Goal: Contribute content: Add original content to the website for others to see

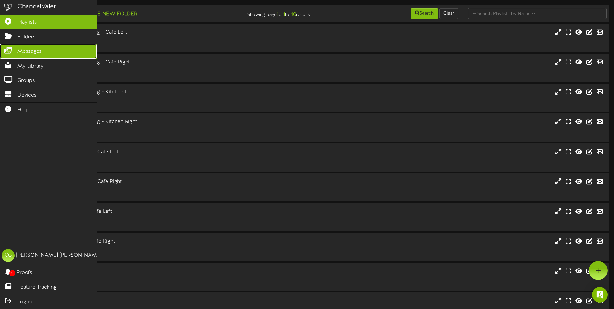
click at [9, 52] on icon at bounding box center [8, 49] width 16 height 5
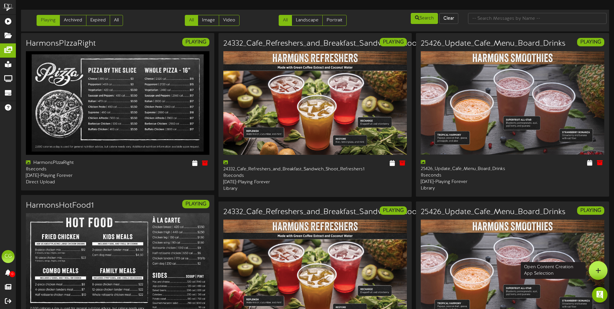
click at [598, 268] on icon at bounding box center [599, 270] width 6 height 6
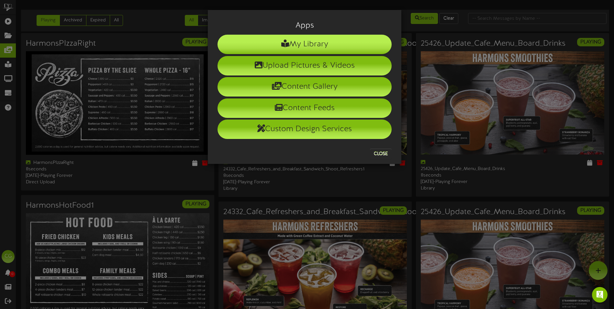
click at [276, 46] on li "My Library" at bounding box center [305, 44] width 174 height 19
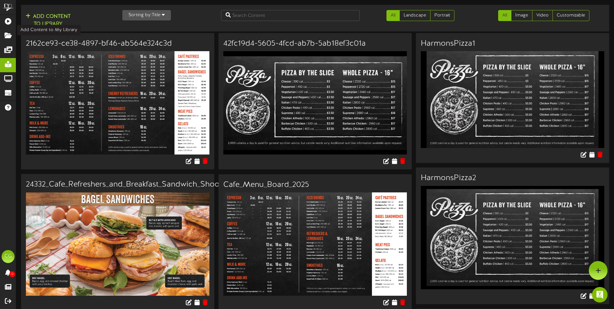
click at [53, 19] on button "Add Content to Library" at bounding box center [48, 21] width 49 height 16
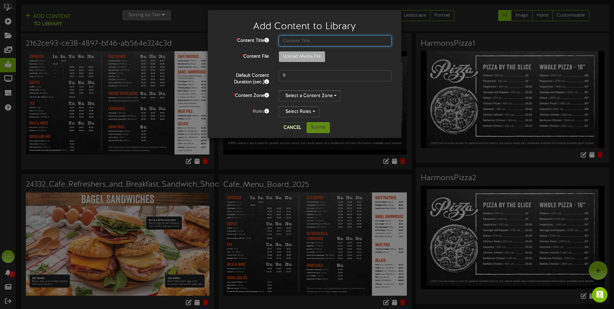
click at [289, 42] on input "text" at bounding box center [335, 40] width 113 height 11
type input "October of the Month Cafe"
type input "**********"
type input "October_Halloween_Drinks"
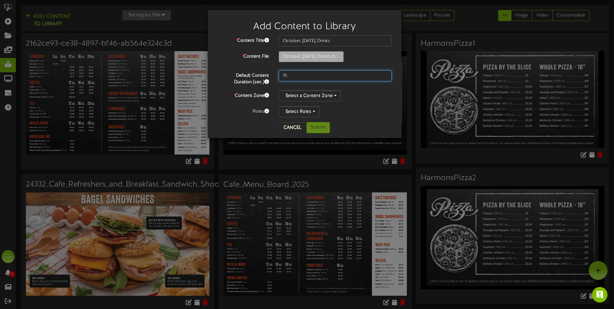
drag, startPoint x: 287, startPoint y: 75, endPoint x: 282, endPoint y: 76, distance: 4.7
click at [282, 76] on input "15" at bounding box center [335, 75] width 113 height 11
type input "10"
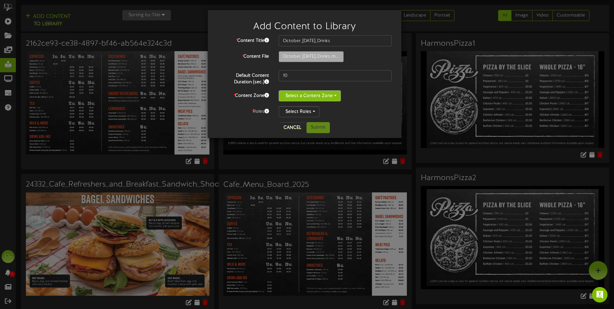
click at [334, 94] on button "Select a Content Zone" at bounding box center [310, 95] width 62 height 11
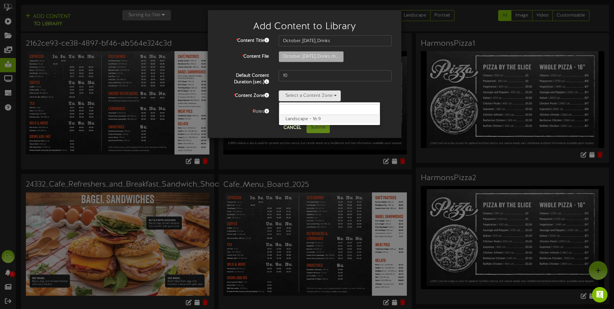
click at [324, 120] on label "Landscape - 16:9" at bounding box center [329, 119] width 101 height 8
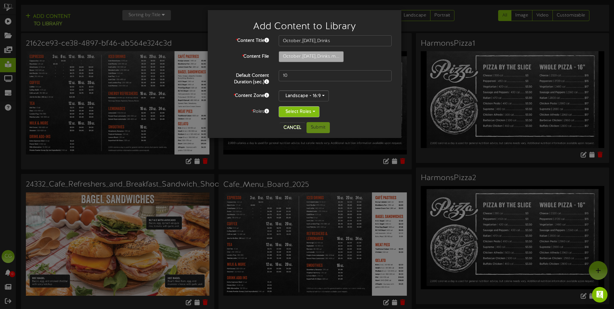
click at [314, 111] on button "Select Roles" at bounding box center [299, 111] width 41 height 11
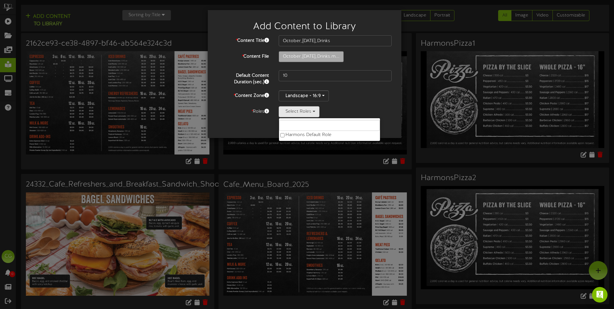
click at [360, 107] on div "Select Roles Harmons Default Role" at bounding box center [335, 111] width 113 height 11
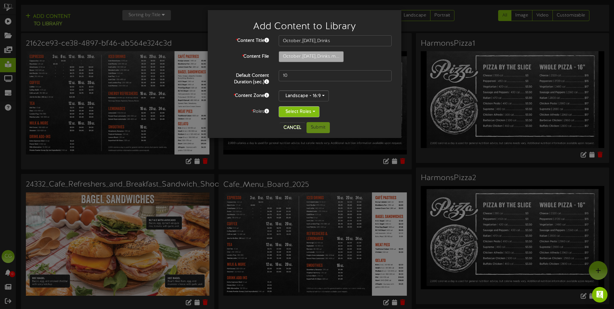
drag, startPoint x: 301, startPoint y: 115, endPoint x: 288, endPoint y: 115, distance: 13.9
click at [301, 114] on button "Select Roles" at bounding box center [299, 111] width 41 height 11
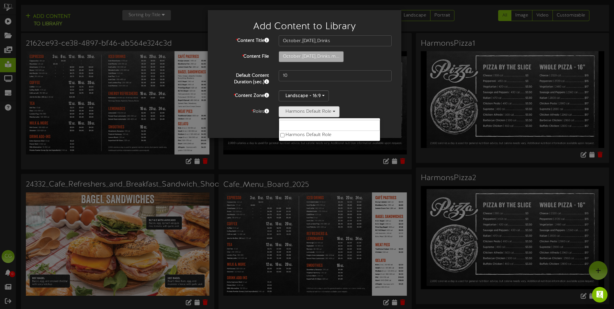
click at [367, 111] on div "Harmons Default Role Harmons Default Role" at bounding box center [335, 111] width 113 height 11
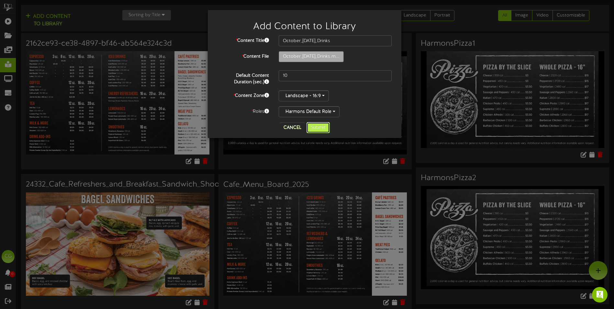
click at [322, 127] on button "Submit" at bounding box center [318, 127] width 23 height 11
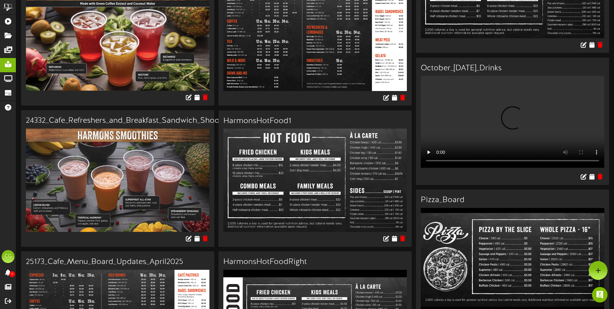
scroll to position [486, 0]
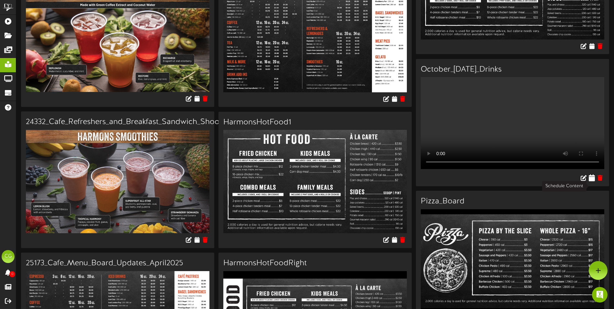
click at [591, 181] on icon at bounding box center [592, 177] width 6 height 7
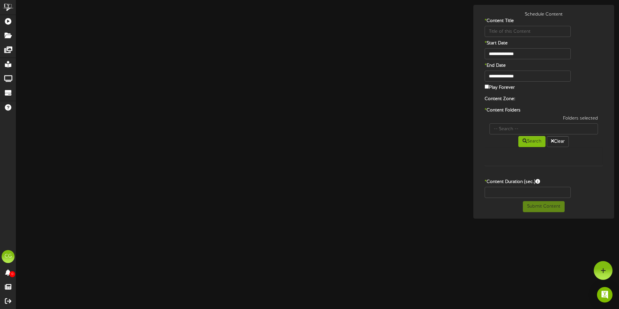
type input "October_Halloween_Drinks"
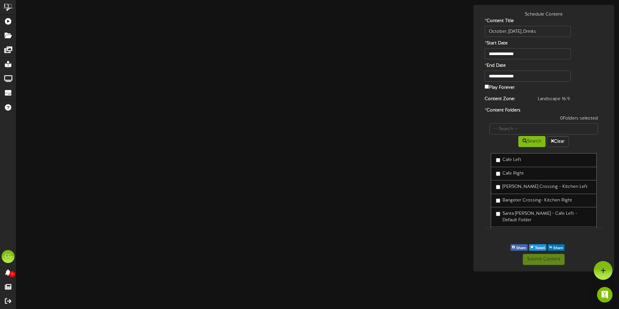
click at [346, 165] on div "**********" at bounding box center [317, 138] width 603 height 266
click at [392, 157] on div "**********" at bounding box center [317, 138] width 603 height 266
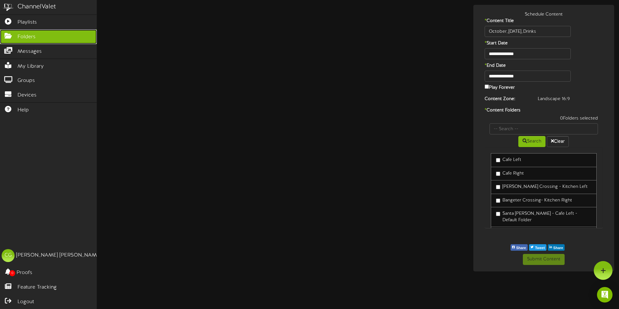
click at [5, 34] on icon at bounding box center [8, 35] width 16 height 5
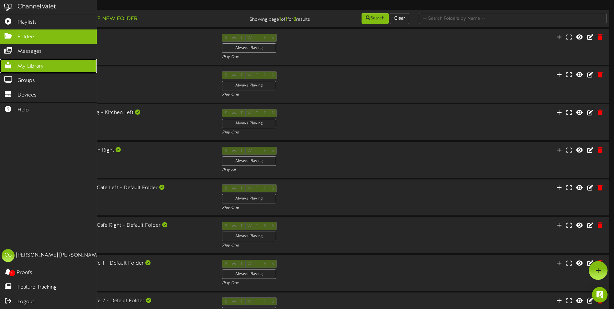
click at [5, 63] on icon at bounding box center [8, 64] width 16 height 5
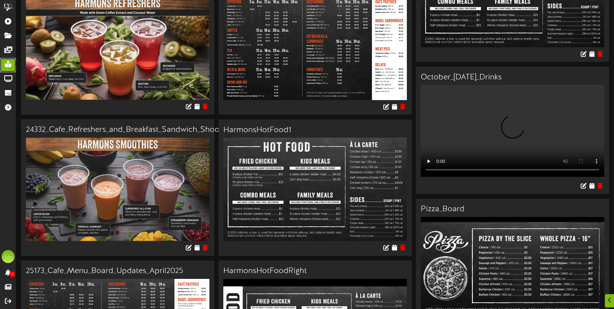
scroll to position [486, 0]
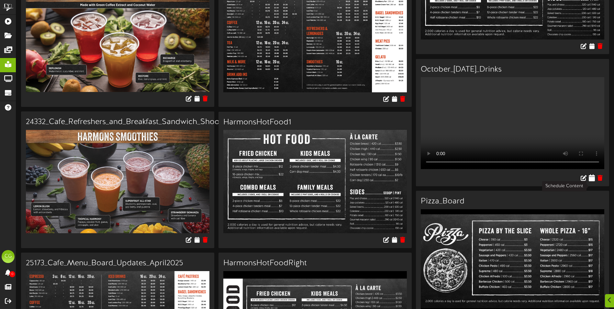
click at [592, 181] on icon at bounding box center [592, 177] width 6 height 7
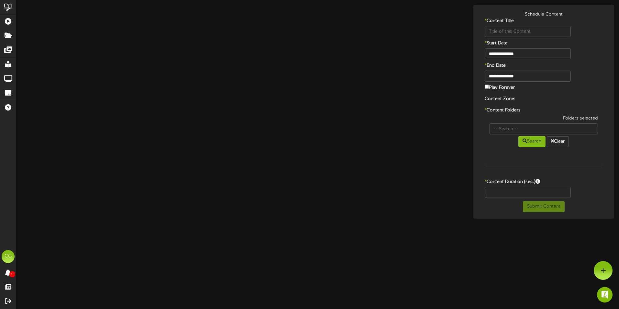
type input "October_Halloween_Drinks"
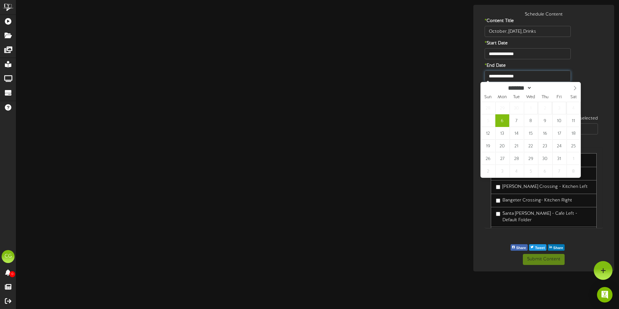
click at [510, 75] on input "**********" at bounding box center [528, 76] width 86 height 11
click at [510, 76] on input "**********" at bounding box center [528, 76] width 86 height 11
click at [507, 78] on input "**********" at bounding box center [528, 76] width 86 height 11
type input "**********"
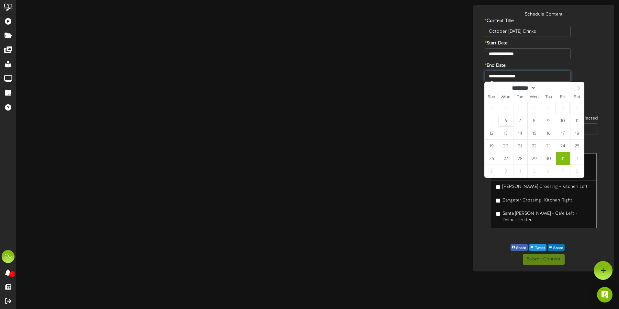
click at [526, 77] on input "**********" at bounding box center [528, 76] width 86 height 11
select select "**"
click at [577, 87] on icon at bounding box center [578, 88] width 5 height 5
type input "**********"
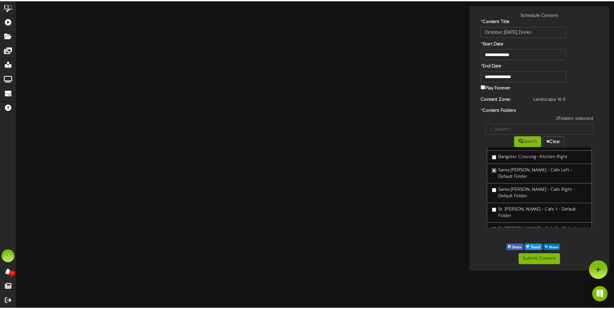
scroll to position [48, 0]
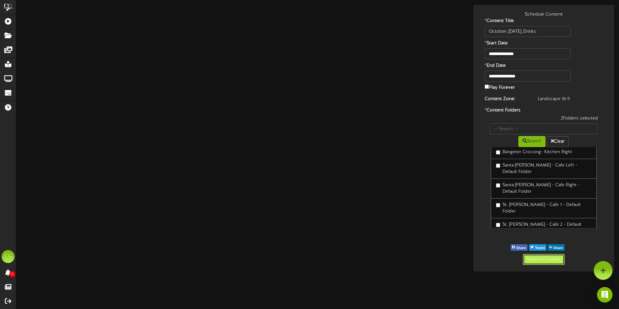
click at [560, 257] on button "Submit Content" at bounding box center [544, 259] width 42 height 11
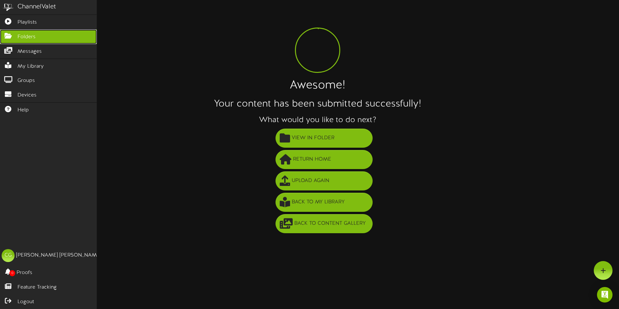
click at [8, 34] on icon at bounding box center [8, 35] width 16 height 5
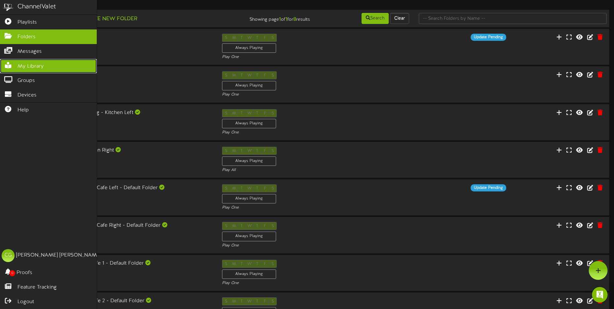
click at [19, 68] on span "My Library" at bounding box center [30, 66] width 26 height 7
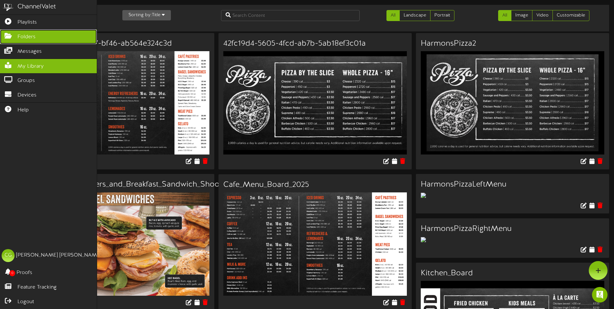
click at [23, 37] on span "Folders" at bounding box center [26, 36] width 18 height 7
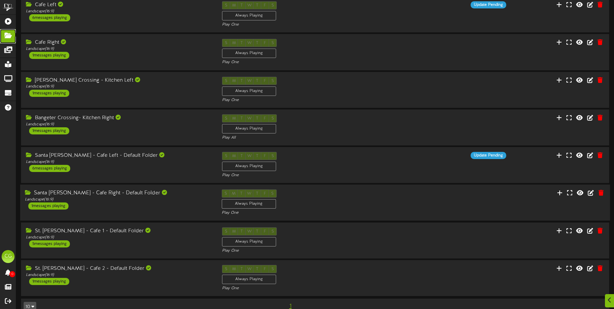
scroll to position [45, 0]
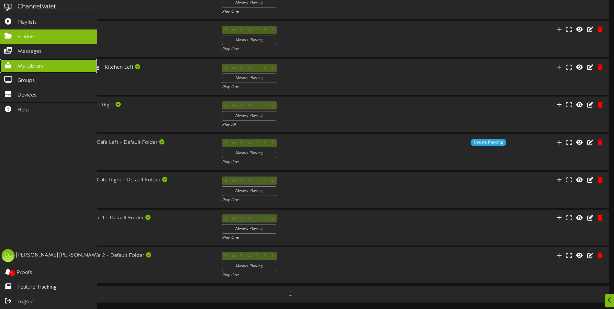
click at [7, 64] on icon at bounding box center [8, 64] width 16 height 5
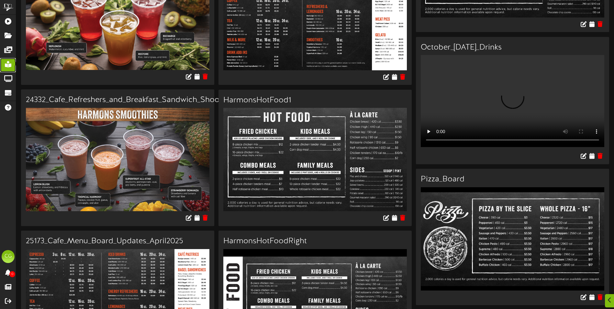
scroll to position [550, 0]
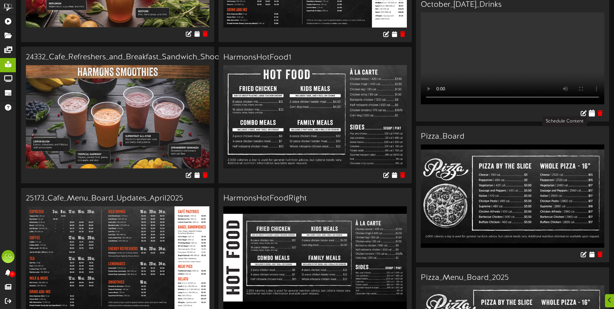
click at [591, 117] on icon at bounding box center [592, 112] width 6 height 7
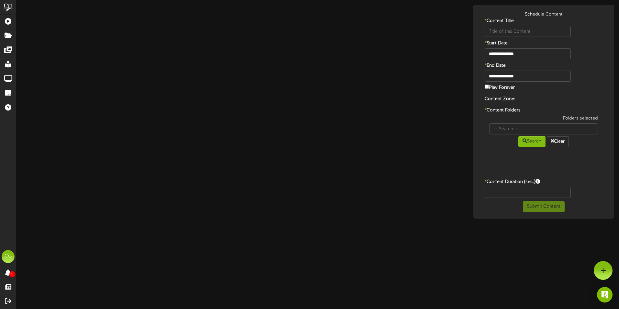
type input "October_Halloween_Drinks"
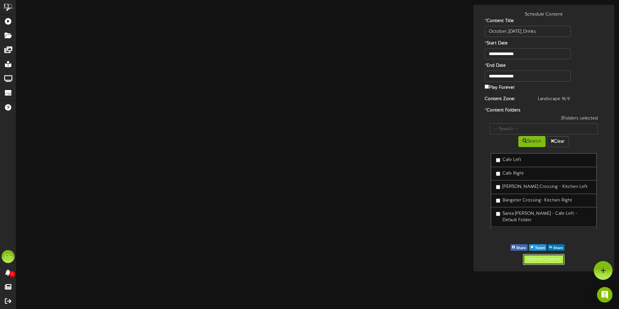
click at [550, 260] on button "Submit Content" at bounding box center [544, 259] width 42 height 11
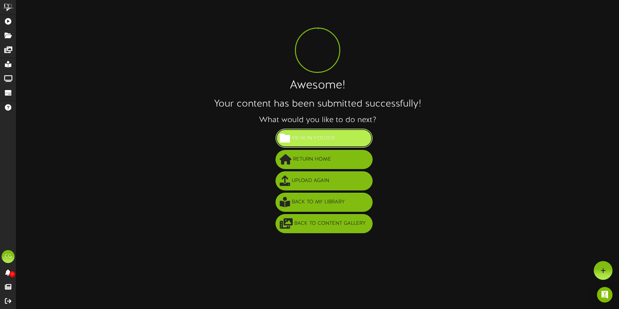
click at [322, 140] on span "View in Folder" at bounding box center [313, 138] width 46 height 11
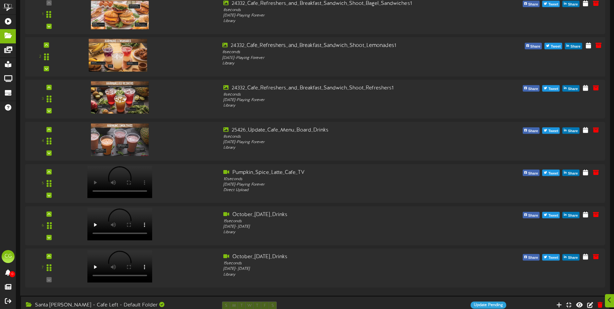
scroll to position [130, 0]
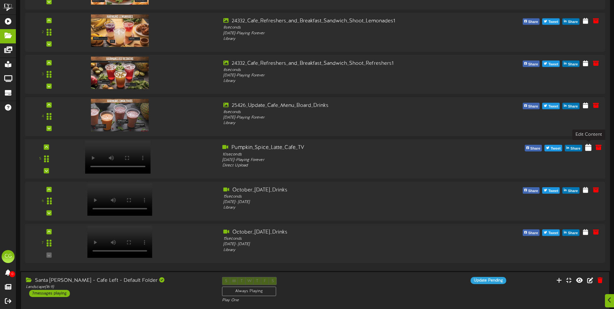
click at [589, 147] on icon at bounding box center [588, 147] width 6 height 7
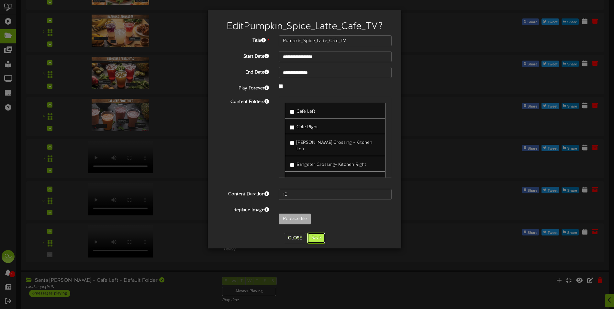
click at [320, 236] on button "Save" at bounding box center [316, 237] width 18 height 11
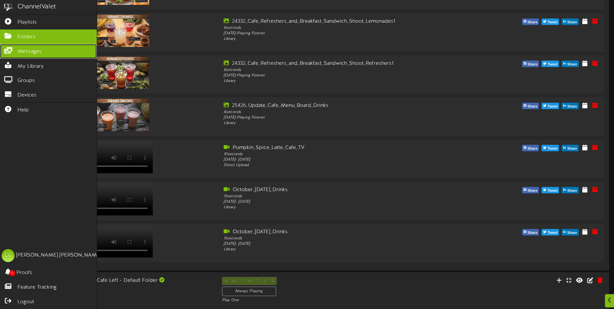
click at [5, 50] on icon at bounding box center [8, 49] width 16 height 5
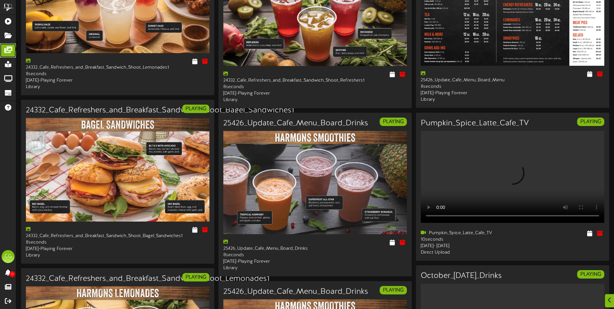
scroll to position [648, 0]
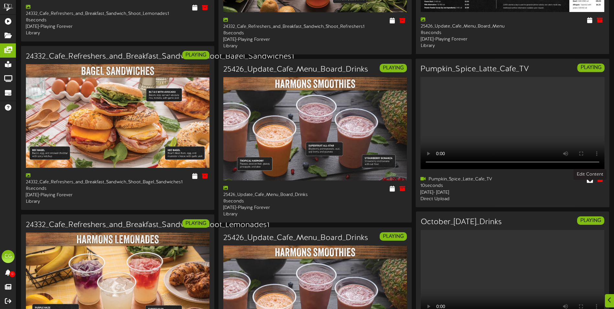
click at [591, 183] on icon at bounding box center [590, 179] width 6 height 7
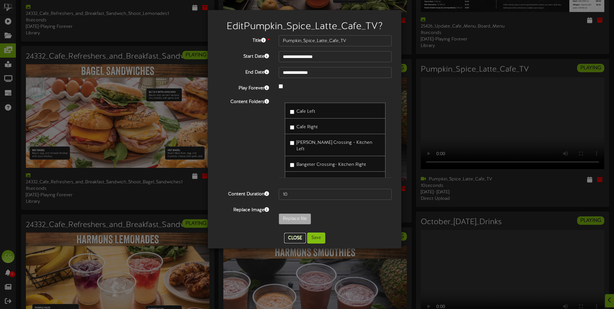
click at [294, 239] on button "Close" at bounding box center [295, 238] width 22 height 10
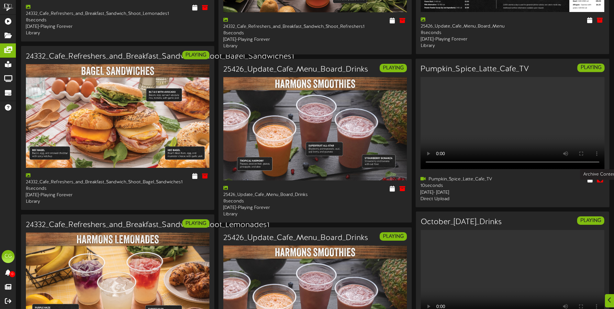
click at [600, 183] on icon at bounding box center [600, 179] width 7 height 7
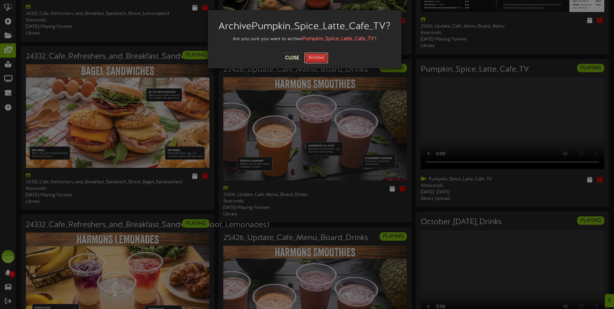
click at [314, 63] on button "Archive" at bounding box center [316, 57] width 24 height 11
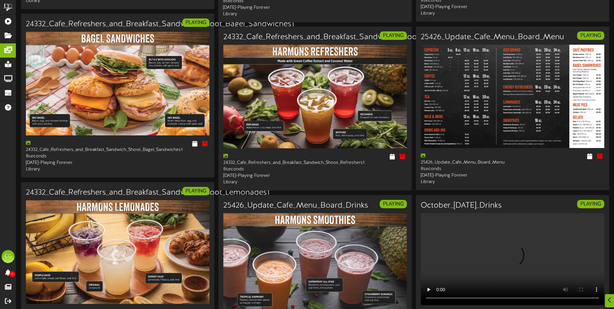
scroll to position [712, 0]
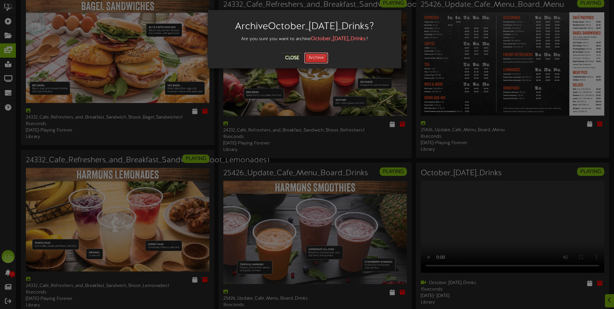
click at [321, 59] on button "Archive" at bounding box center [316, 57] width 24 height 11
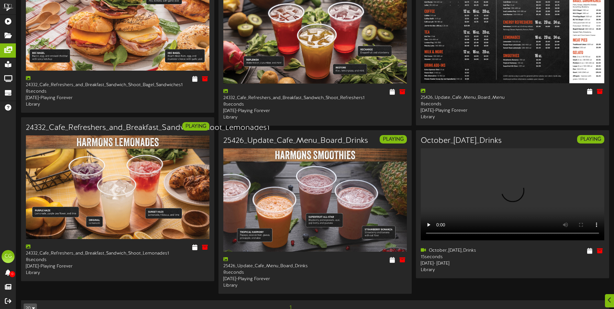
scroll to position [755, 0]
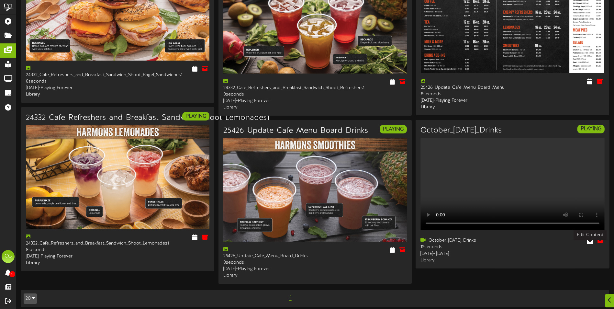
click at [589, 244] on icon at bounding box center [590, 240] width 6 height 7
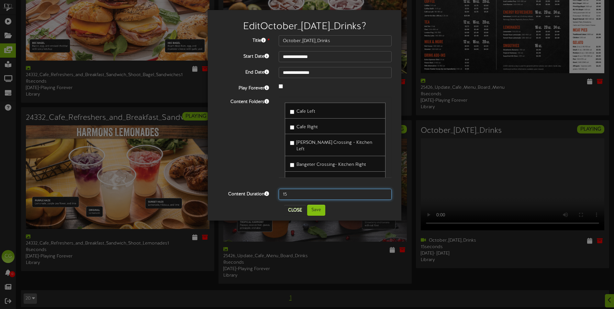
click at [292, 196] on input "15" at bounding box center [335, 194] width 113 height 11
click at [387, 195] on input "14" at bounding box center [335, 194] width 113 height 11
click at [387, 195] on input "13" at bounding box center [335, 194] width 113 height 11
click at [387, 195] on input "12" at bounding box center [335, 194] width 113 height 11
click at [387, 195] on input "11" at bounding box center [335, 194] width 113 height 11
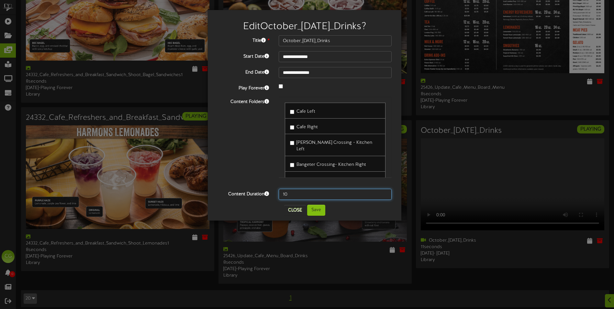
type input "10"
click at [387, 195] on input "10" at bounding box center [335, 194] width 113 height 11
click at [318, 209] on button "Save" at bounding box center [316, 210] width 18 height 11
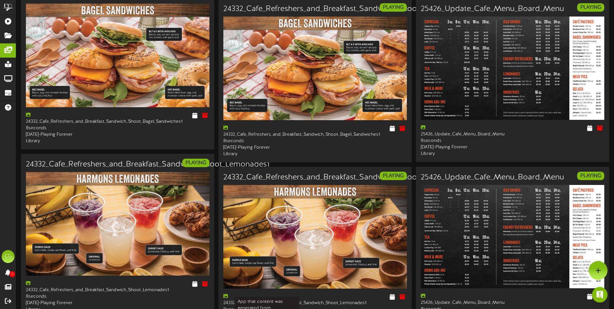
scroll to position [301, 0]
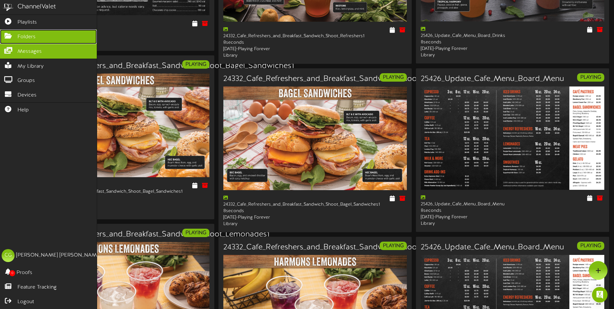
click at [8, 38] on icon at bounding box center [8, 35] width 16 height 5
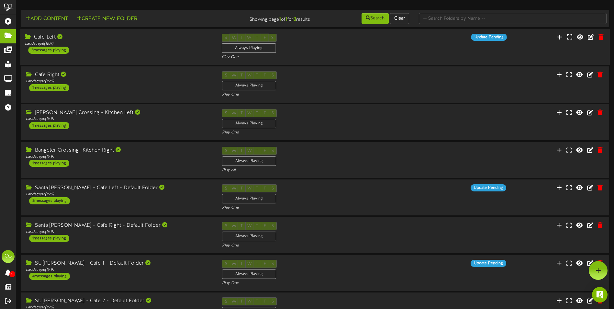
click at [149, 47] on div "Cafe Left Landscape ( 16:9 ) 5 messages playing" at bounding box center [118, 44] width 197 height 20
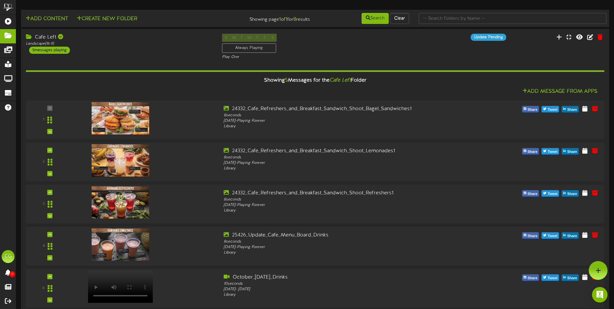
click at [173, 16] on div "Add Content Create New Folder" at bounding box center [118, 17] width 198 height 11
click at [153, 49] on div "Cafe Left Landscape ( 16:9 ) 5 messages playing" at bounding box center [118, 43] width 197 height 20
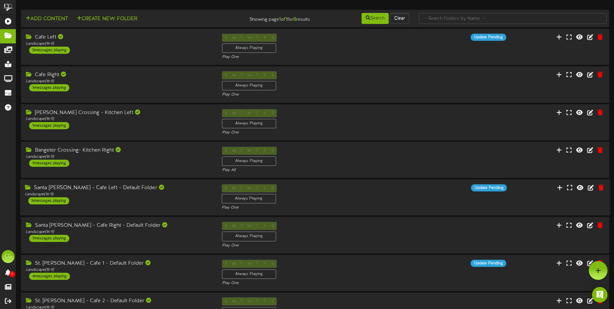
click at [177, 197] on div "Santa Clara - Cafe Left - Default Folder Landscape ( 16:9 ) 5 messages playing" at bounding box center [118, 194] width 197 height 20
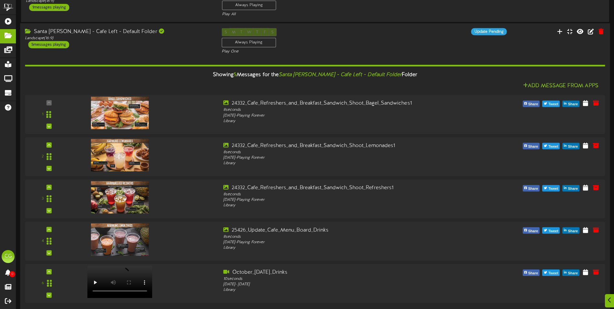
scroll to position [194, 0]
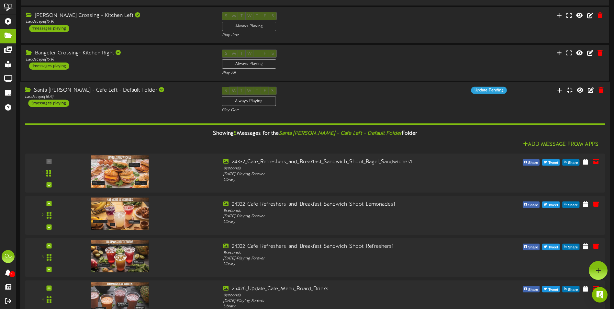
click at [172, 105] on div "Santa Clara - Cafe Left - Default Folder Landscape ( 16:9 ) 5 messages playing" at bounding box center [118, 97] width 197 height 20
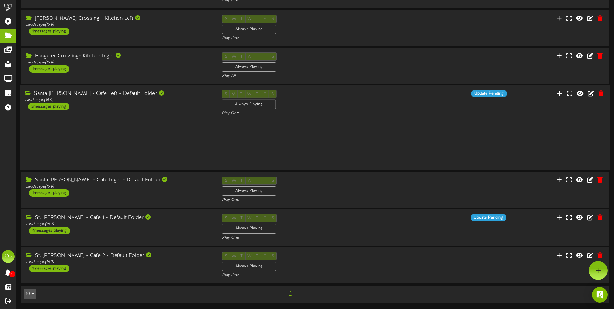
scroll to position [45, 0]
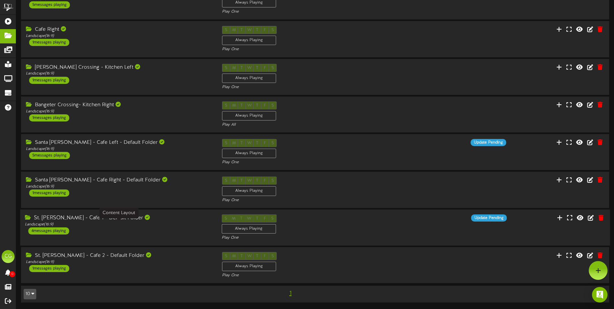
click at [181, 225] on div "Landscape ( 16:9 )" at bounding box center [118, 224] width 187 height 6
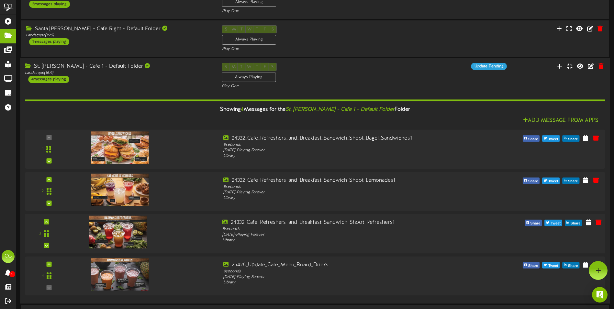
scroll to position [189, 0]
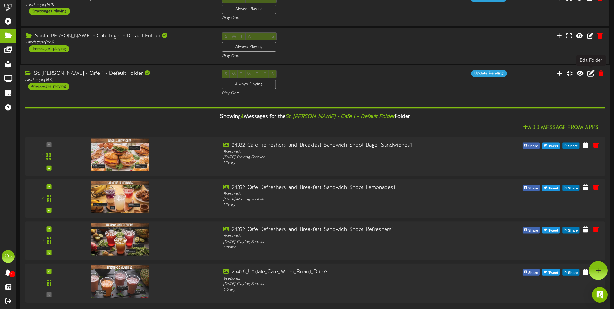
click at [591, 74] on icon at bounding box center [591, 72] width 7 height 7
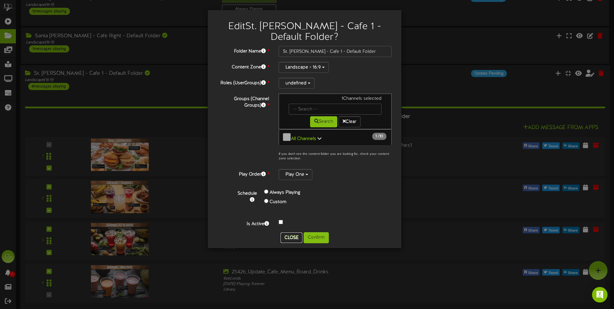
click at [287, 232] on button "Close" at bounding box center [292, 237] width 22 height 10
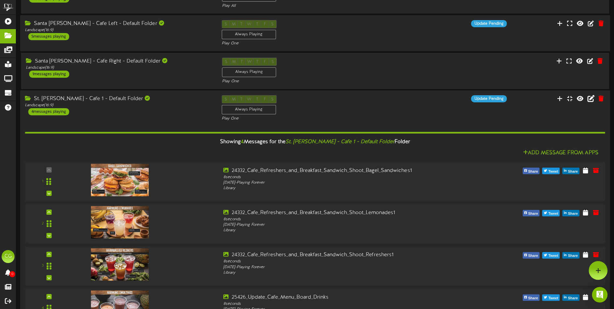
scroll to position [125, 0]
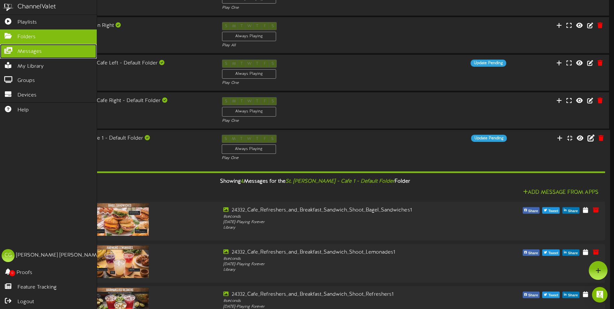
click at [6, 49] on icon at bounding box center [8, 49] width 16 height 5
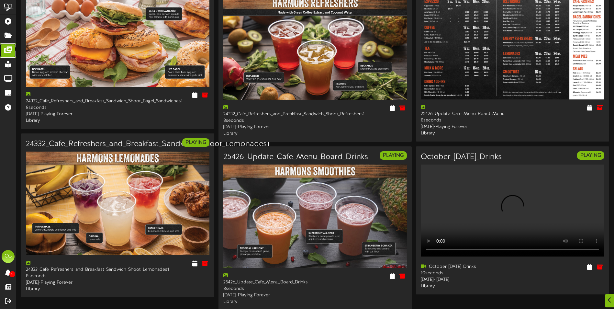
scroll to position [755, 0]
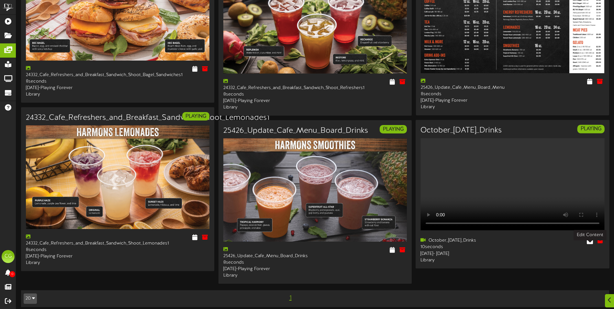
click at [590, 244] on icon at bounding box center [590, 240] width 6 height 7
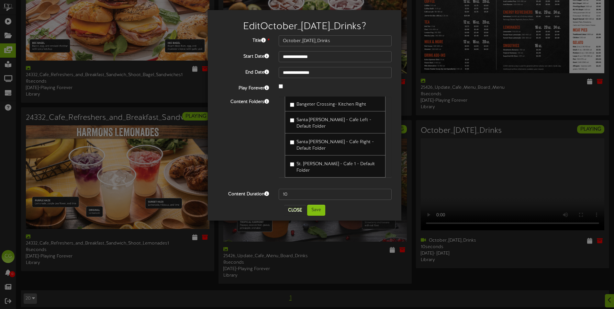
scroll to position [62, 0]
click at [314, 209] on button "Save" at bounding box center [316, 210] width 18 height 11
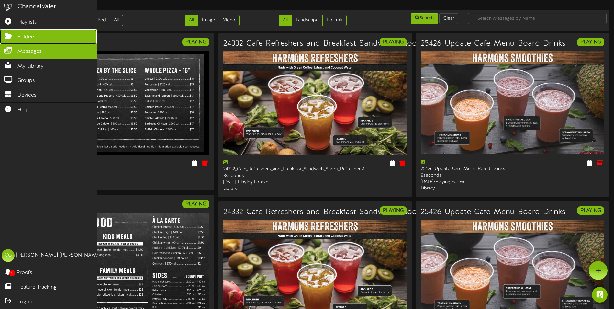
click at [6, 35] on icon at bounding box center [8, 35] width 16 height 5
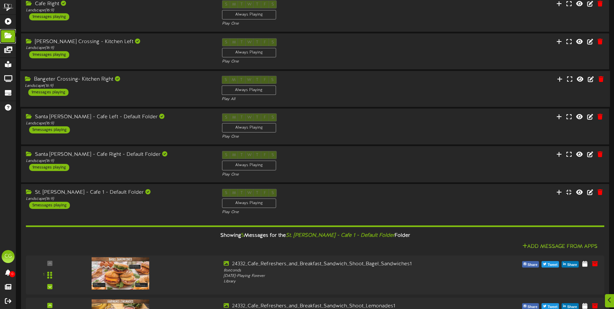
scroll to position [97, 0]
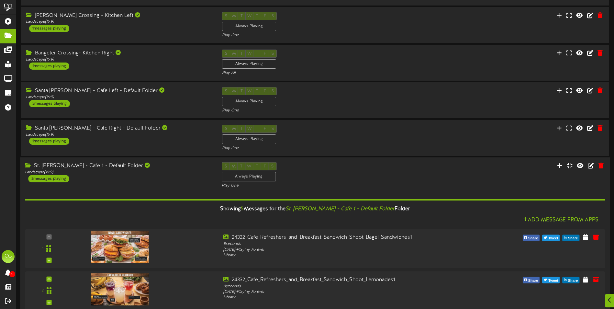
click at [141, 178] on div "St. George - Cafe 1 - Default Folder Landscape ( 16:9 ) 5 messages playing" at bounding box center [118, 172] width 197 height 20
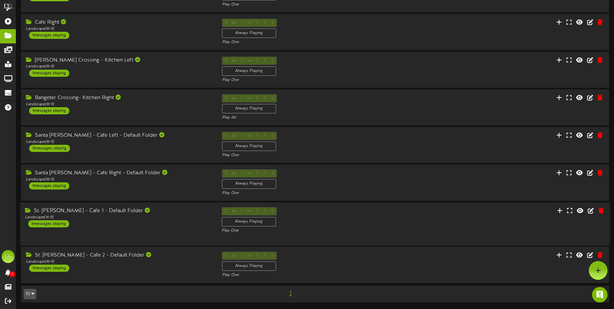
scroll to position [45, 0]
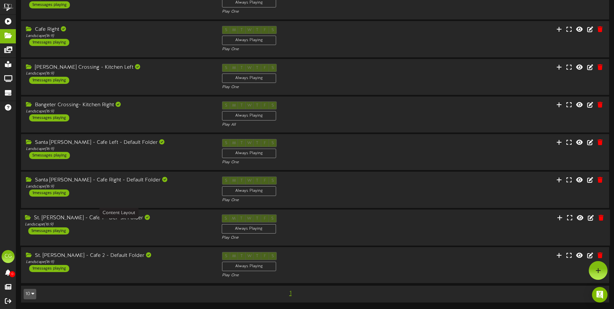
click at [168, 226] on div "Landscape ( 16:9 )" at bounding box center [118, 224] width 187 height 6
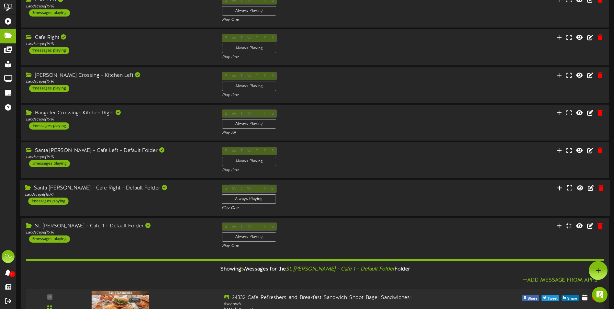
scroll to position [0, 0]
